Goal: Share content: Share content

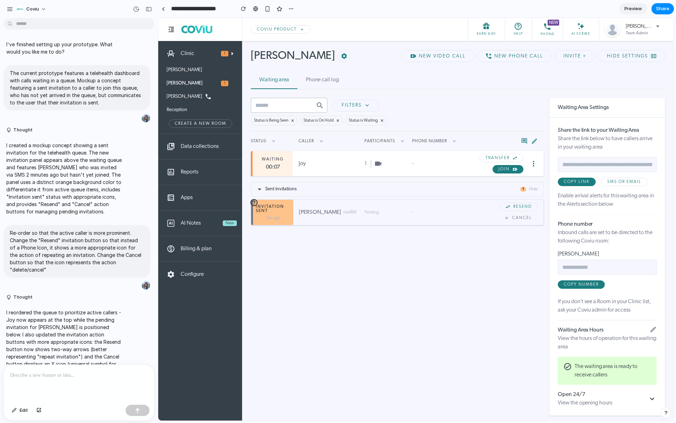
scroll to position [26, 0]
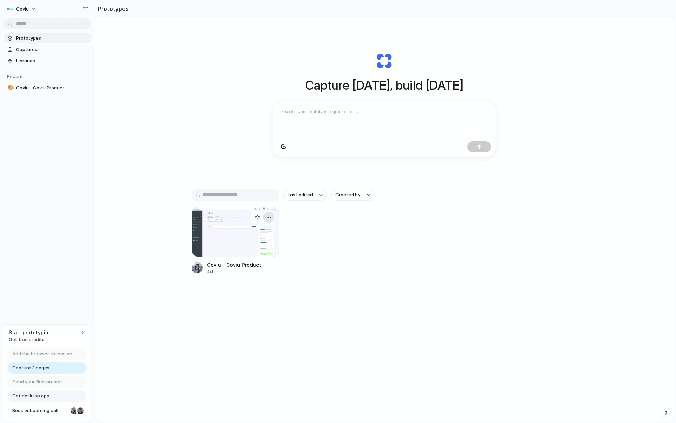
click at [267, 220] on div "button" at bounding box center [269, 218] width 6 height 6
click at [242, 236] on span "Open in new tab" at bounding box center [251, 236] width 36 height 7
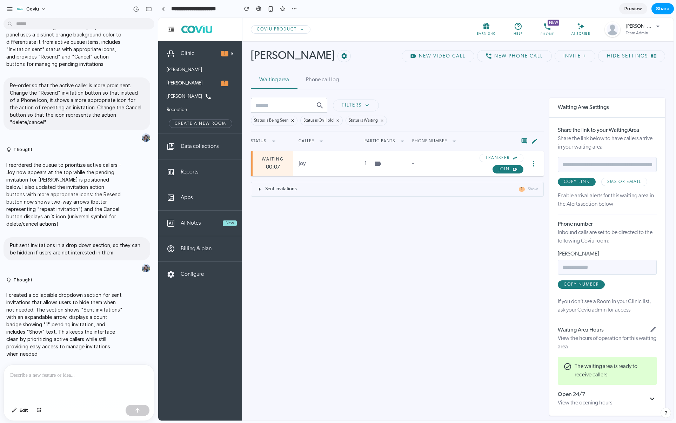
click at [660, 7] on span "Share" at bounding box center [662, 8] width 13 height 7
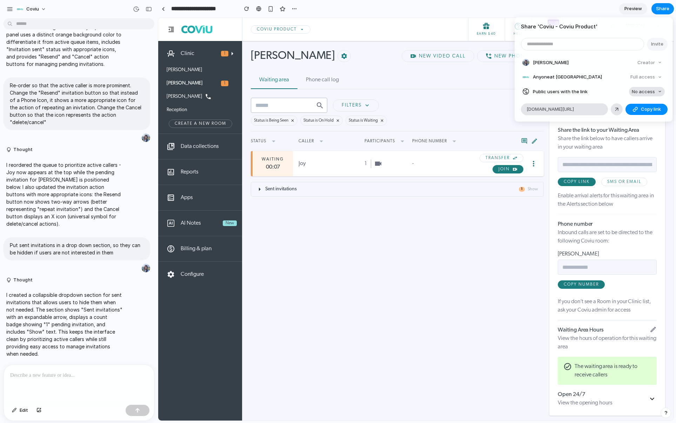
click at [636, 91] on span "No access" at bounding box center [643, 91] width 23 height 7
click at [636, 91] on div "No access Full access" at bounding box center [338, 211] width 676 height 423
click at [145, 7] on div "Share ' Coviu - Coviu Product ' Invite Joy Zhang Creator Anyone at Coviu Full a…" at bounding box center [338, 211] width 676 height 423
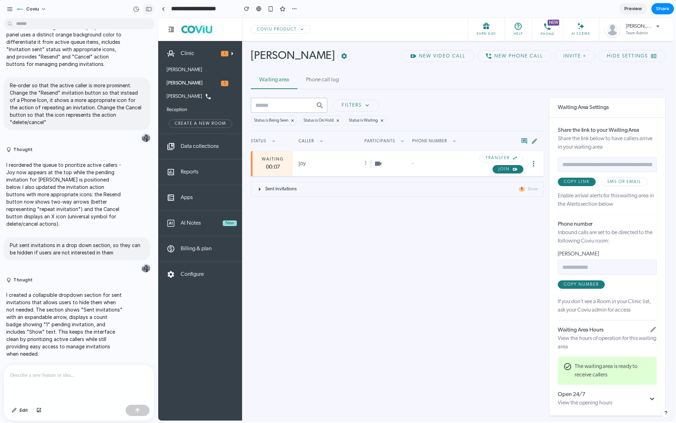
click at [148, 7] on div "button" at bounding box center [149, 9] width 6 height 5
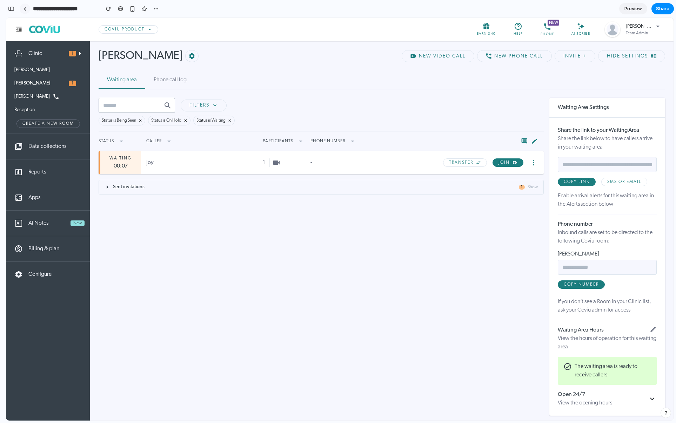
scroll to position [232, 0]
click at [656, 8] on span "Share" at bounding box center [662, 8] width 13 height 7
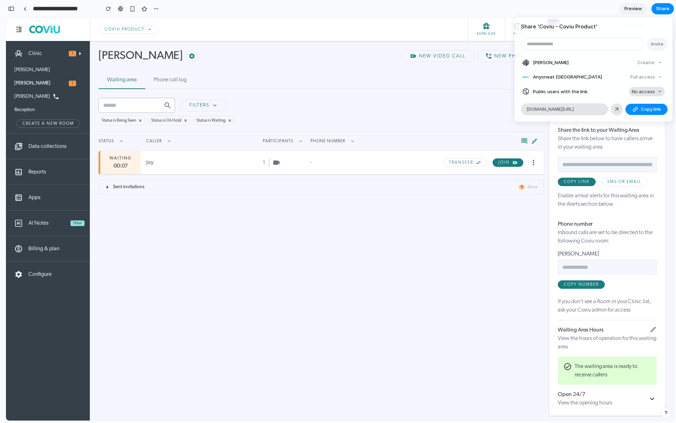
click at [639, 93] on span "No access" at bounding box center [643, 91] width 23 height 7
click at [640, 116] on span "Full access" at bounding box center [637, 117] width 25 height 7
click at [645, 108] on span "Copy link" at bounding box center [651, 109] width 20 height 7
click at [626, 128] on div "Share ' Coviu - Coviu Product ' Invite Joy Zhang Creator Anyone at Coviu Full a…" at bounding box center [338, 211] width 676 height 423
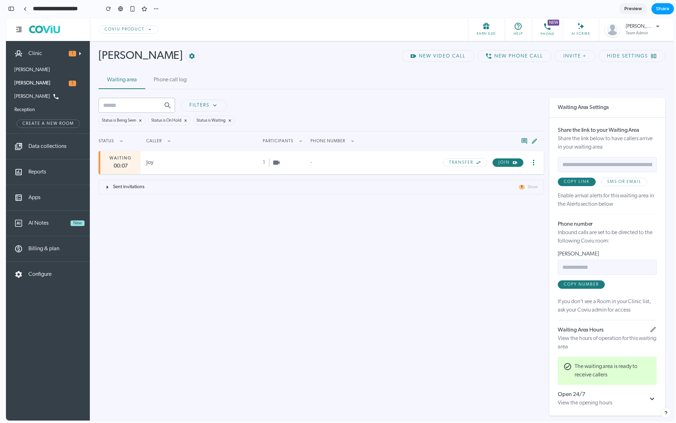
click at [661, 8] on span "Share" at bounding box center [662, 8] width 13 height 7
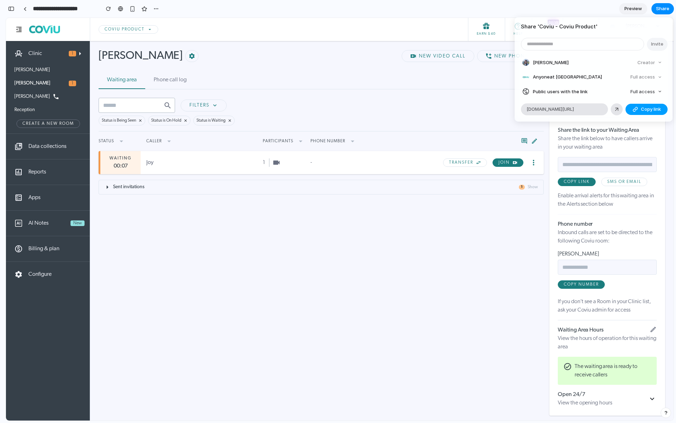
click at [651, 113] on span "Copy link" at bounding box center [651, 109] width 20 height 7
click at [474, 56] on div "Share ' Coviu - Coviu Product ' Invite Joy Zhang Creator Anyone at Coviu Full a…" at bounding box center [338, 211] width 676 height 423
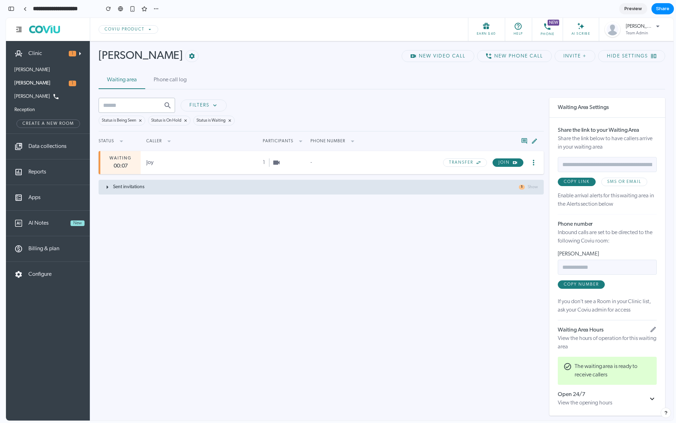
click at [106, 192] on icon at bounding box center [107, 187] width 8 height 8
click at [108, 189] on icon at bounding box center [107, 187] width 8 height 8
click at [107, 188] on icon at bounding box center [107, 187] width 8 height 8
click at [109, 191] on icon at bounding box center [107, 187] width 8 height 8
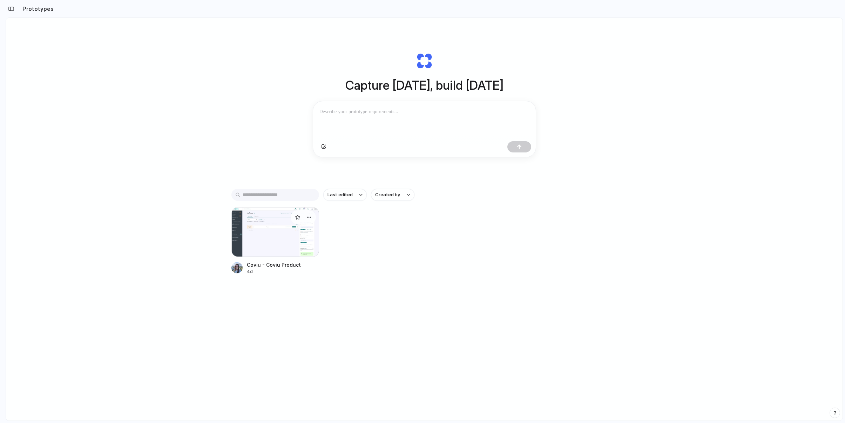
click at [283, 234] on div at bounding box center [276, 232] width 88 height 50
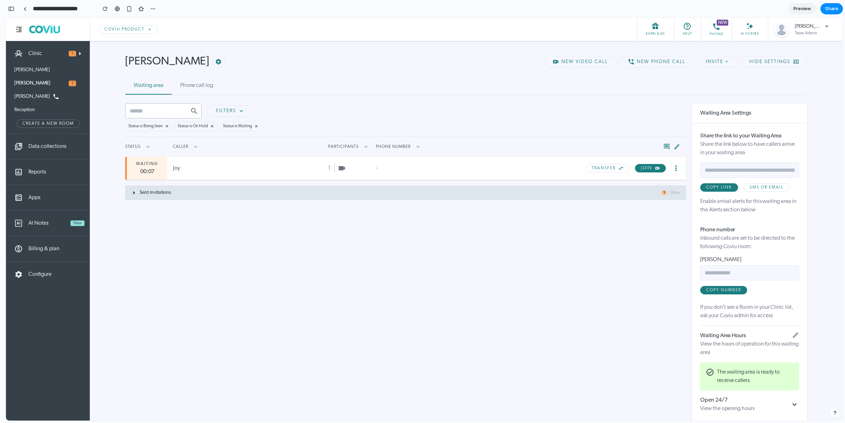
click at [186, 194] on div "Sent invitations 1 Show" at bounding box center [405, 193] width 561 height 15
click at [186, 194] on div "Sent invitations 1 Hide" at bounding box center [405, 193] width 561 height 15
